Goal: Transaction & Acquisition: Purchase product/service

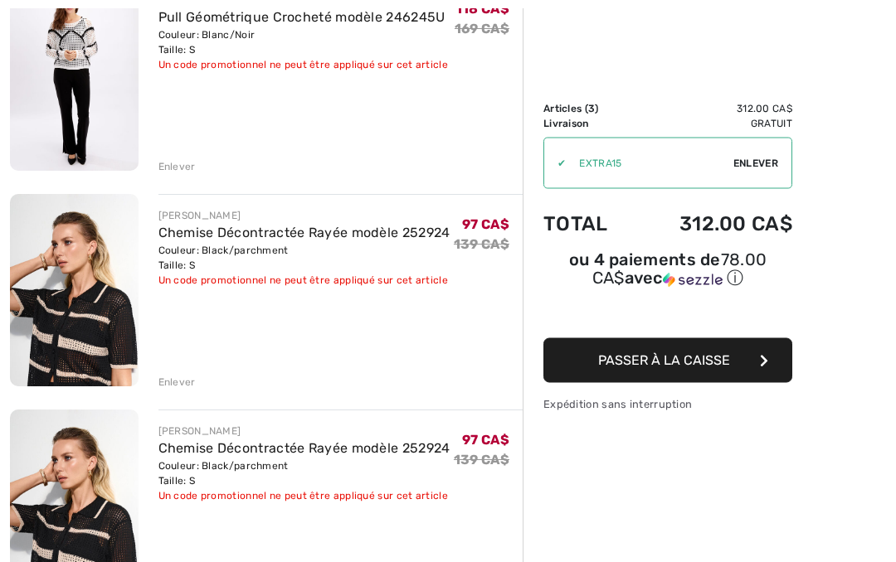
scroll to position [239, 0]
click at [170, 375] on div "Enlever" at bounding box center [176, 382] width 37 height 15
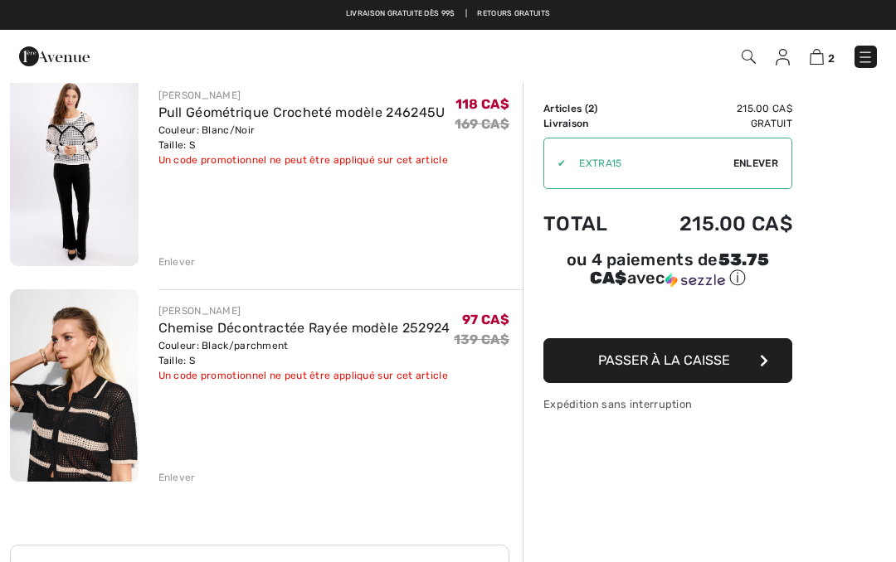
scroll to position [89, 0]
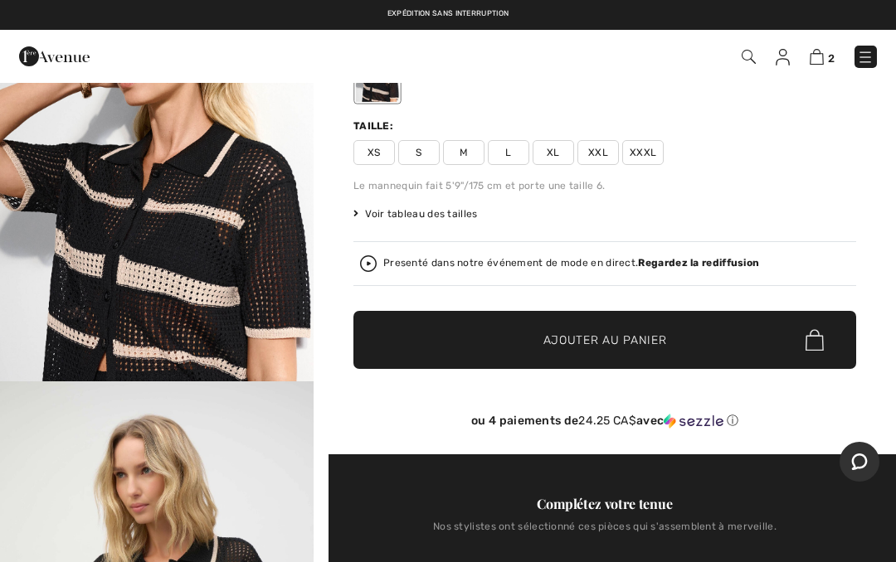
click at [819, 62] on img at bounding box center [817, 57] width 14 height 16
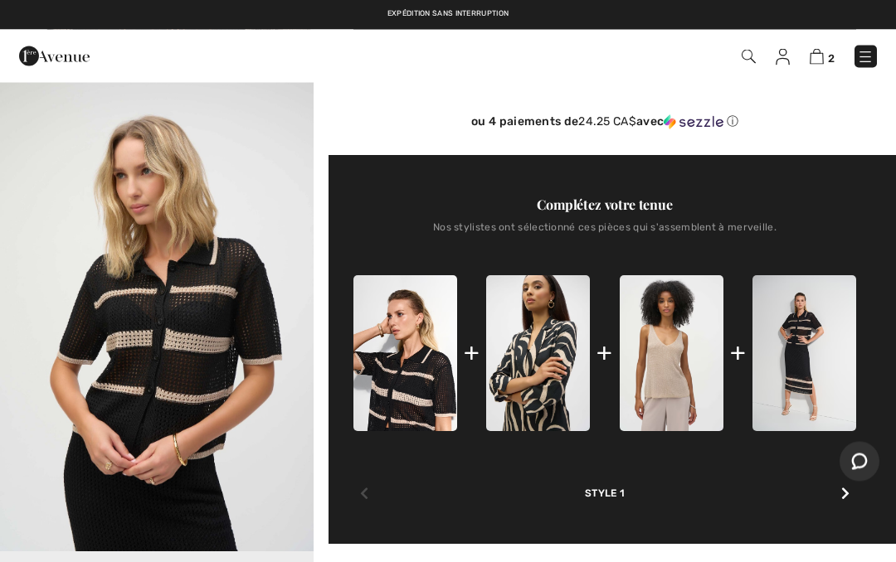
click at [867, 461] on icon "Chat" at bounding box center [860, 461] width 16 height 17
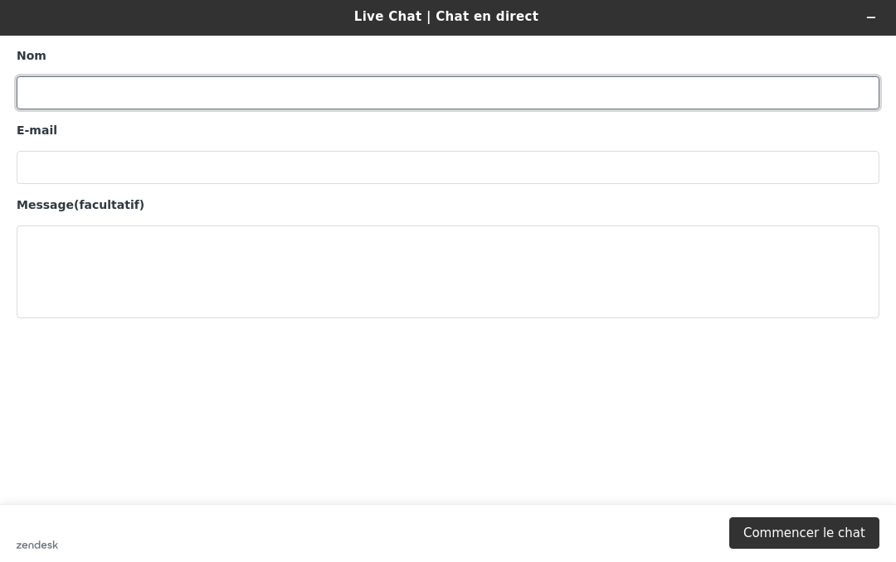
click at [221, 79] on input "Nom" at bounding box center [448, 92] width 863 height 33
type input "Denise Pelletier"
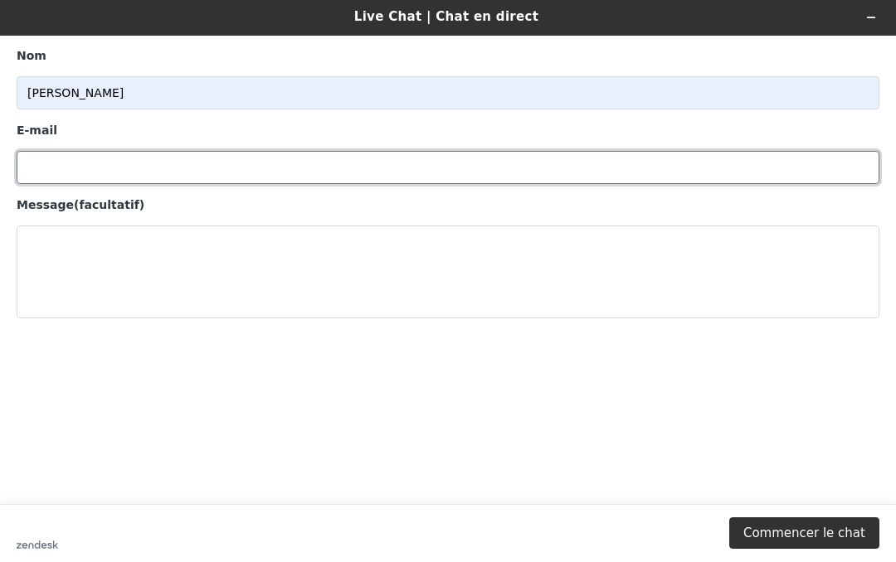
click at [207, 156] on input "E-mail" at bounding box center [448, 167] width 863 height 33
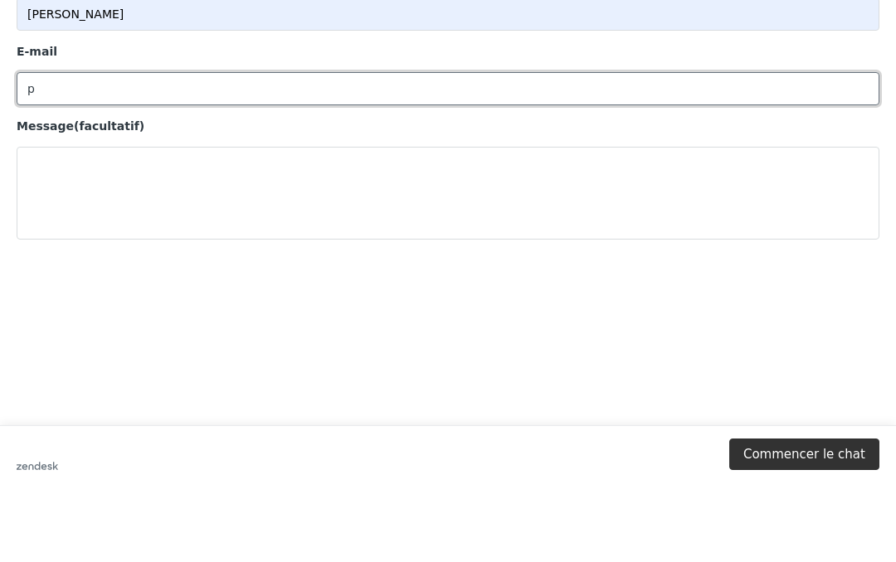
type input "pelldeni@videotron.ca"
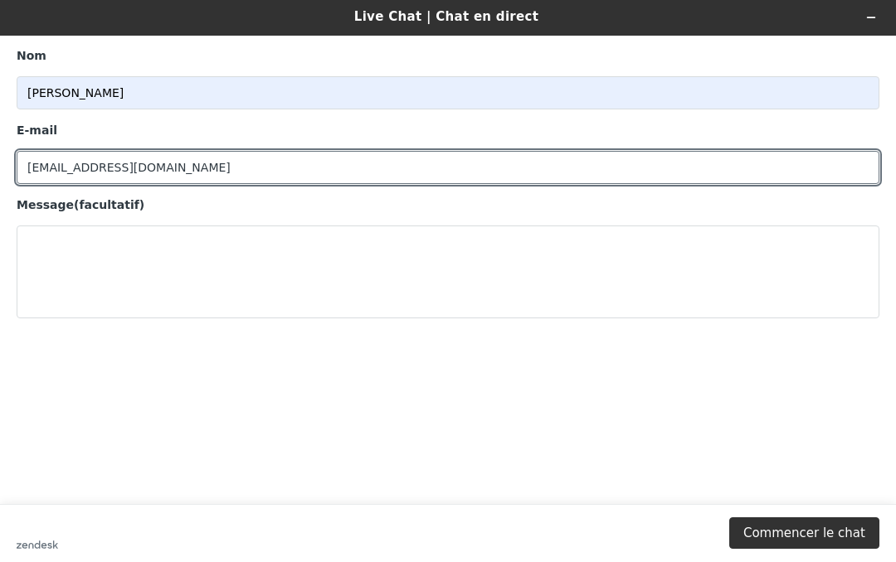
click at [197, 211] on div "Message (facultatif)" at bounding box center [448, 205] width 863 height 17
click at [197, 226] on textarea "Message (facultatif)" at bounding box center [448, 272] width 863 height 93
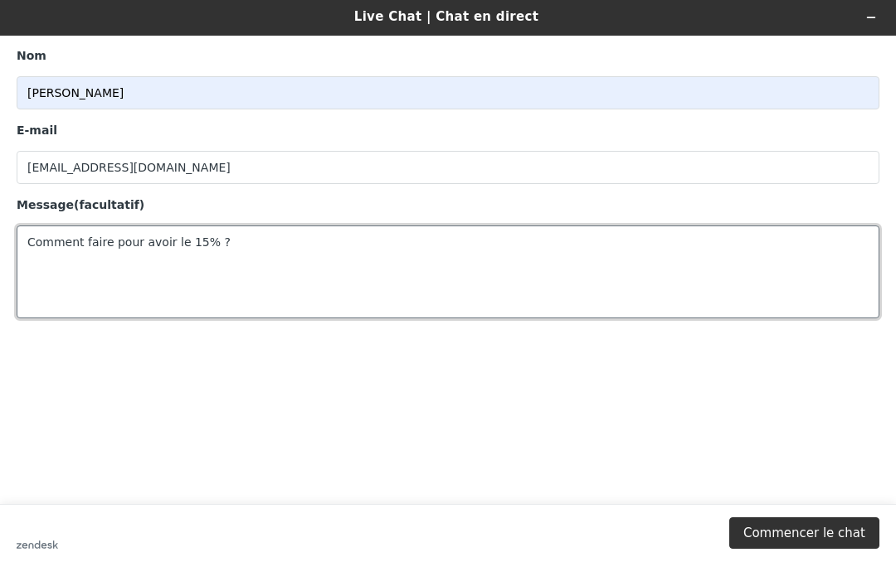
type textarea "Comment faire pour avoir le 15% ?"
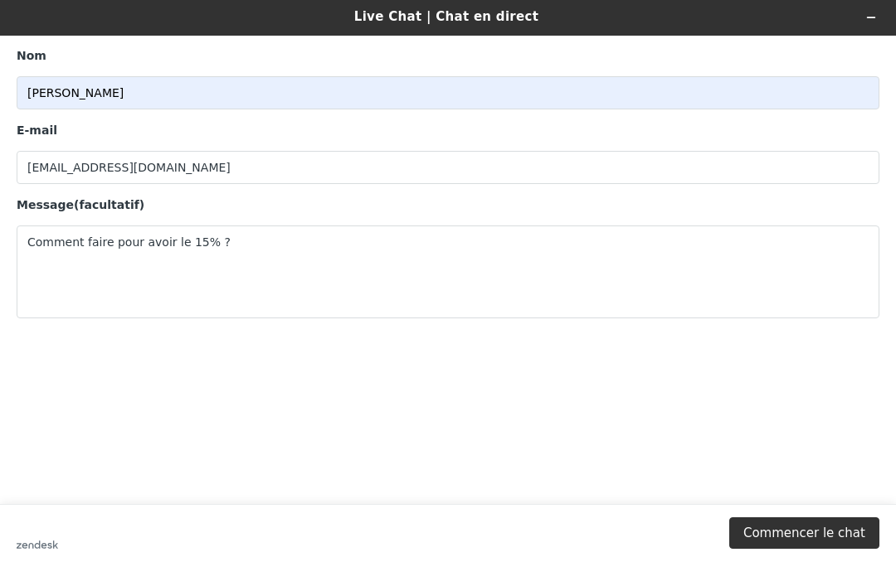
click at [809, 539] on button "Commencer le chat" at bounding box center [804, 534] width 150 height 32
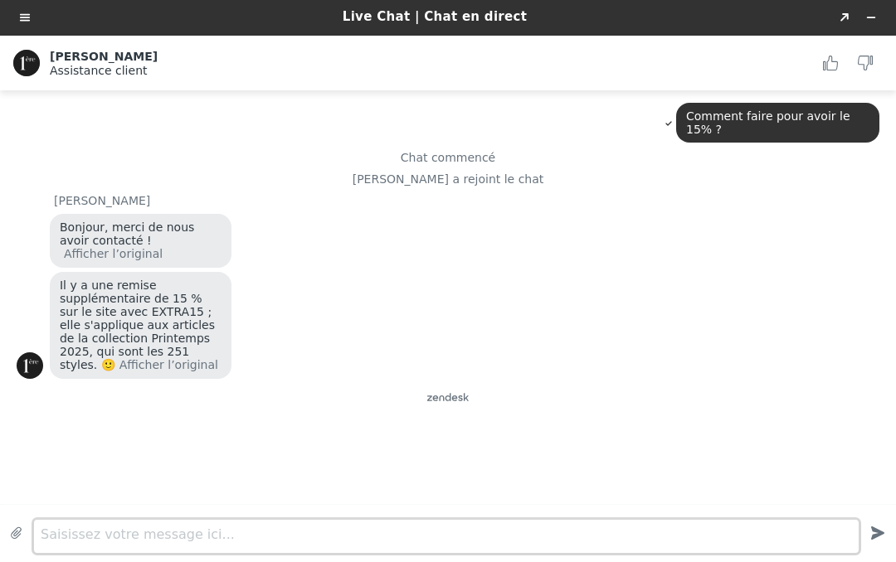
click at [478, 521] on div "Saisissez votre message ici... Created with sketchtool." at bounding box center [448, 533] width 896 height 56
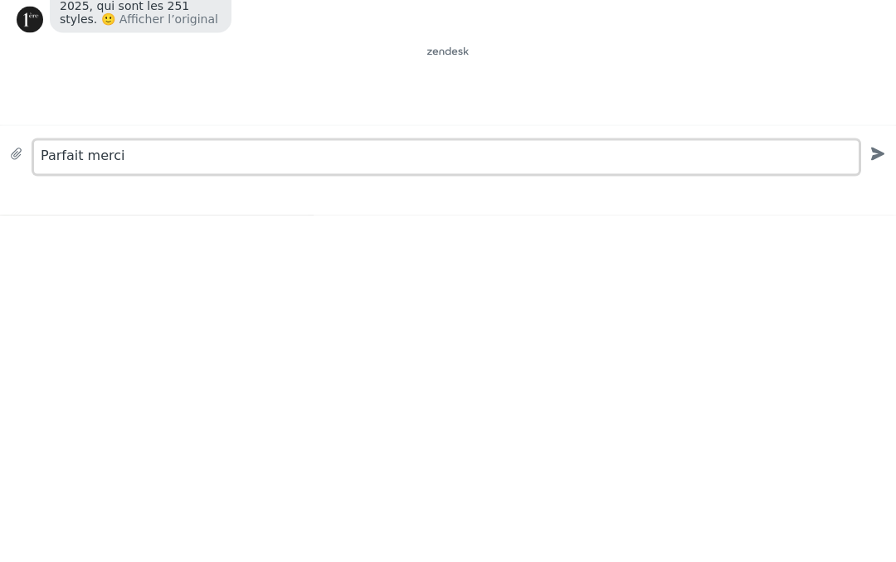
type textarea "Parfait merci"
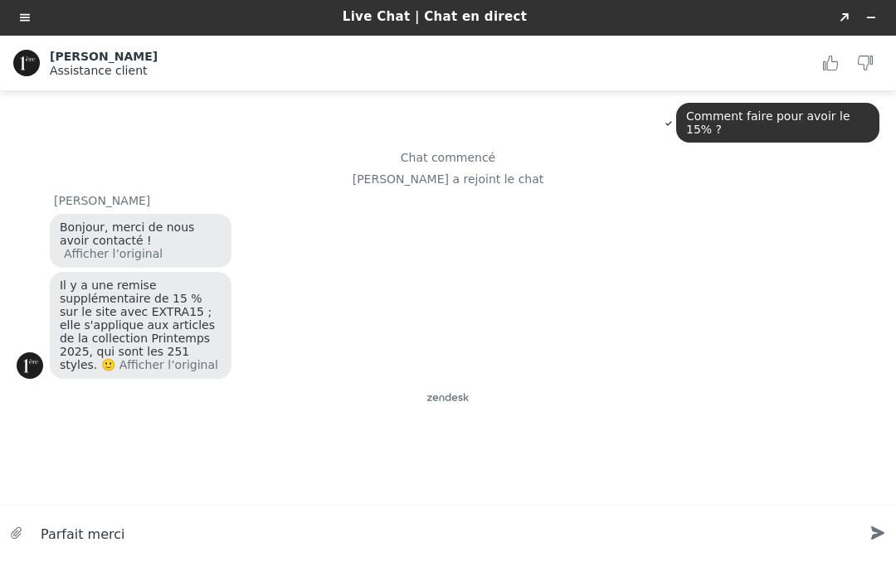
click at [889, 536] on icon "Created with sketchtool." at bounding box center [878, 533] width 30 height 30
click at [868, 23] on button "Réduire le widget" at bounding box center [871, 17] width 27 height 23
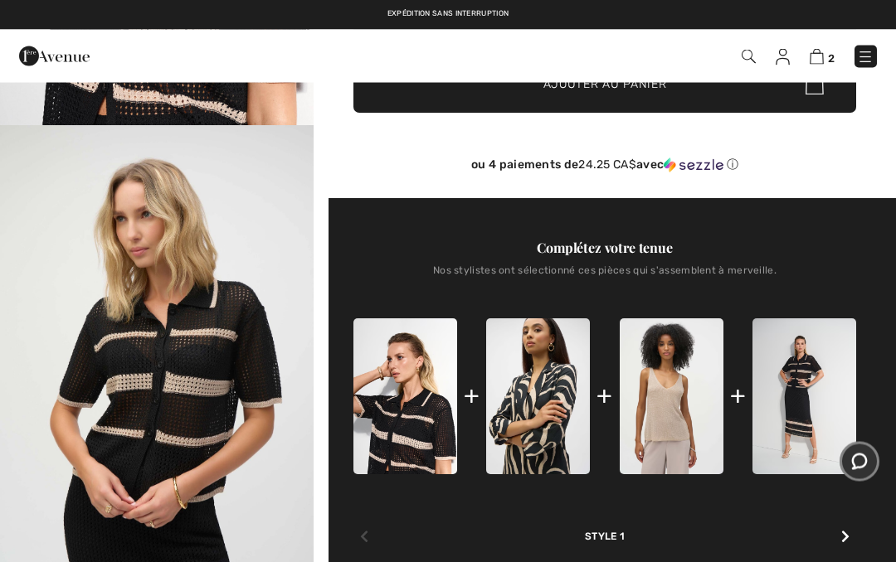
scroll to position [427, 0]
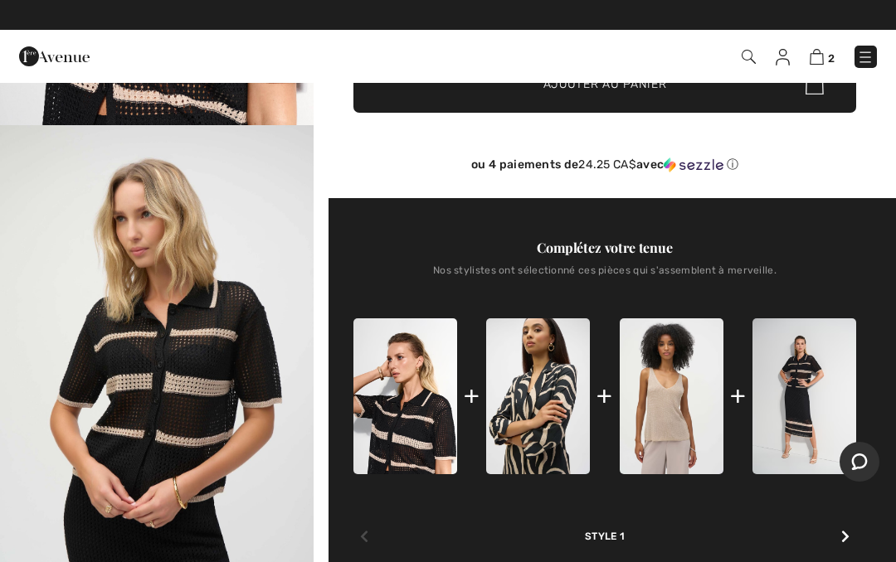
click at [850, 549] on div at bounding box center [845, 537] width 22 height 33
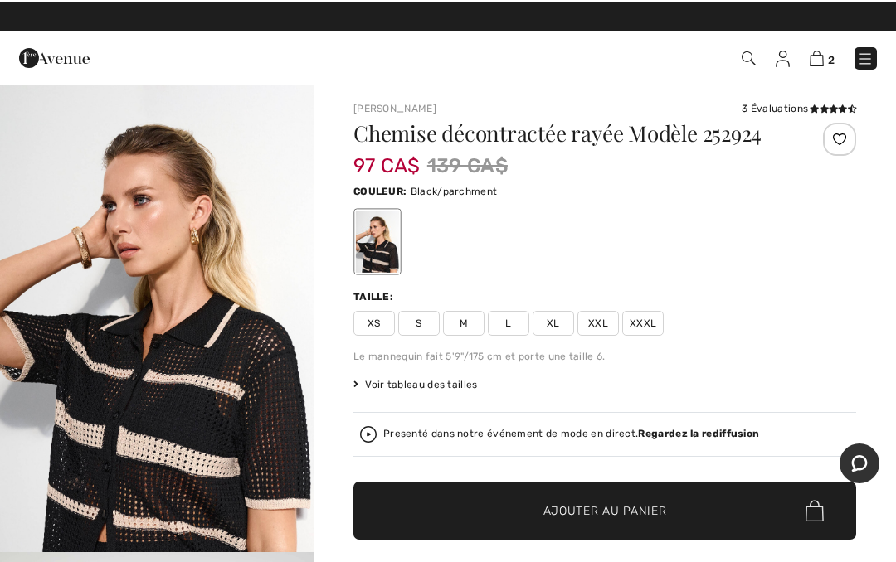
scroll to position [0, 0]
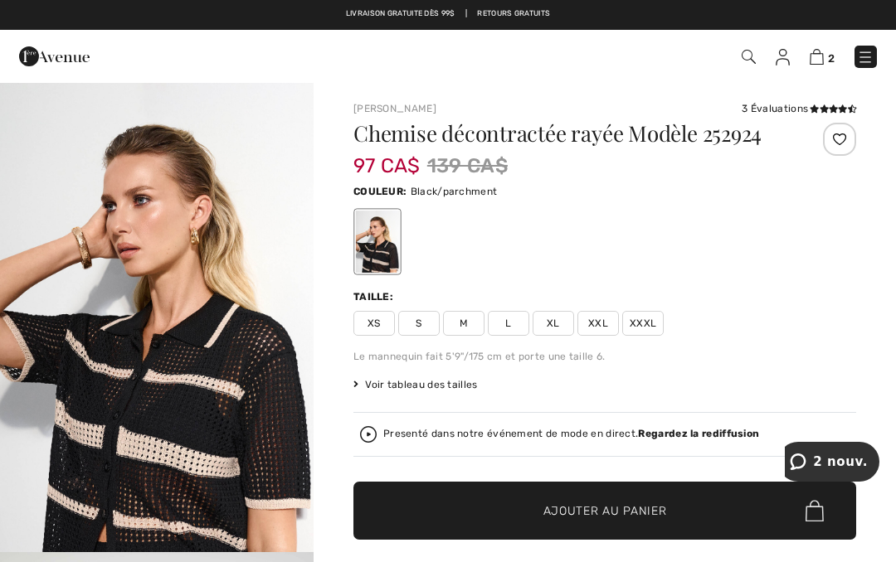
click at [844, 455] on span "2 nouv." at bounding box center [840, 462] width 55 height 15
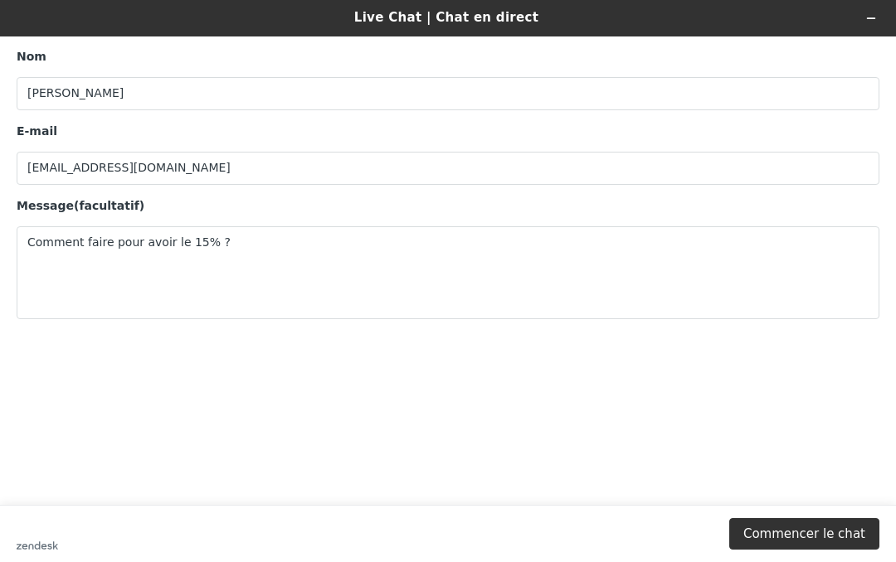
click at [873, 12] on icon "Réduire le widget" at bounding box center [871, 18] width 12 height 12
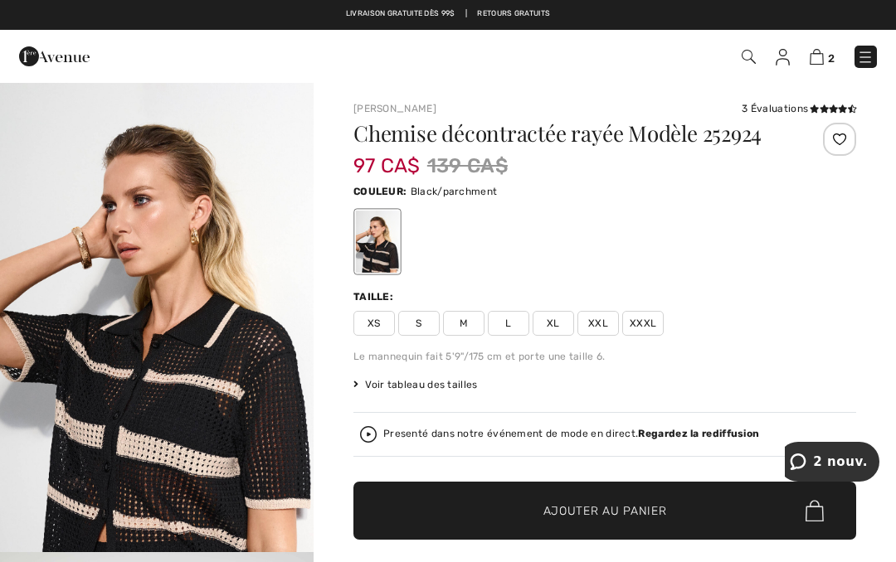
click at [823, 60] on img at bounding box center [817, 57] width 14 height 16
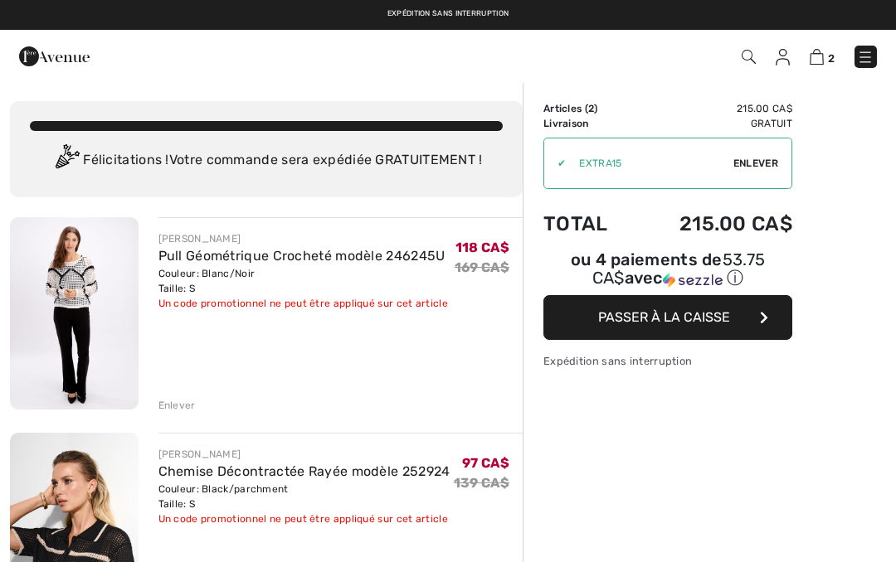
checkbox input "true"
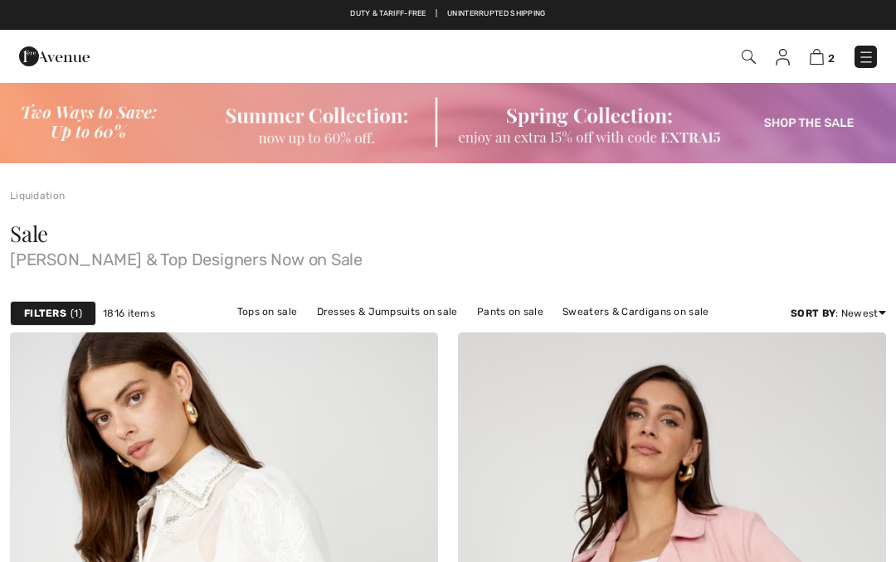
checkbox input "true"
click at [820, 60] on img at bounding box center [817, 57] width 14 height 16
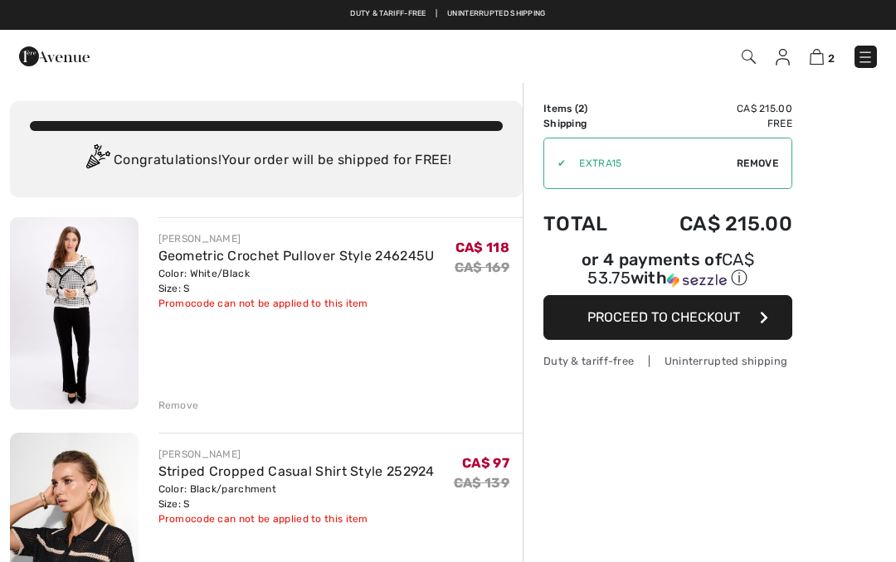
checkbox input "true"
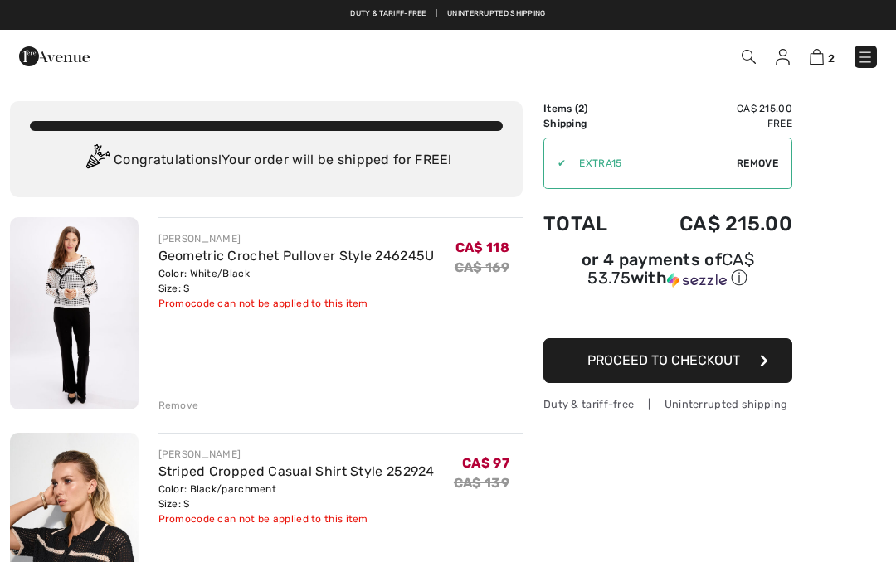
scroll to position [72, 0]
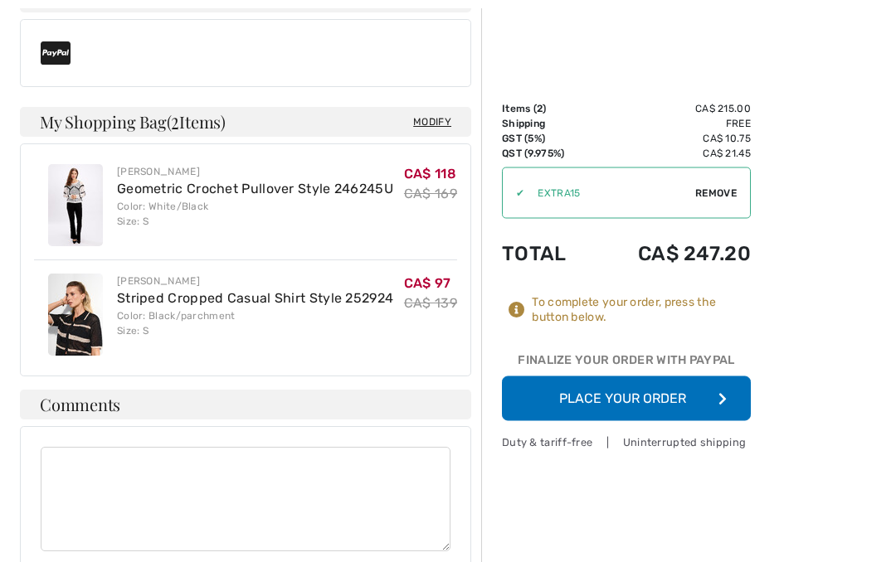
scroll to position [716, 0]
click at [689, 400] on button "Place Your Order" at bounding box center [626, 399] width 249 height 45
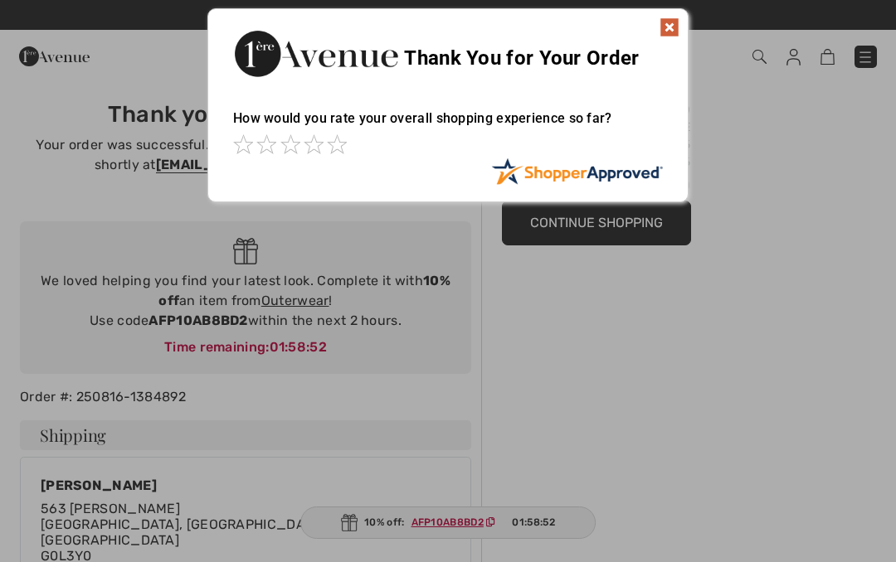
click at [678, 17] on img at bounding box center [669, 27] width 20 height 20
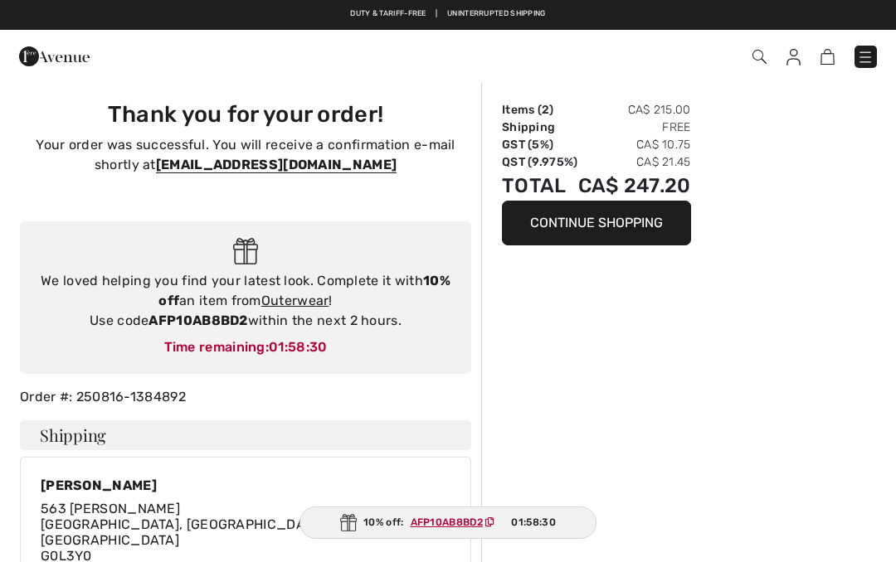
click at [800, 61] on img at bounding box center [793, 57] width 14 height 17
